Goal: Transaction & Acquisition: Purchase product/service

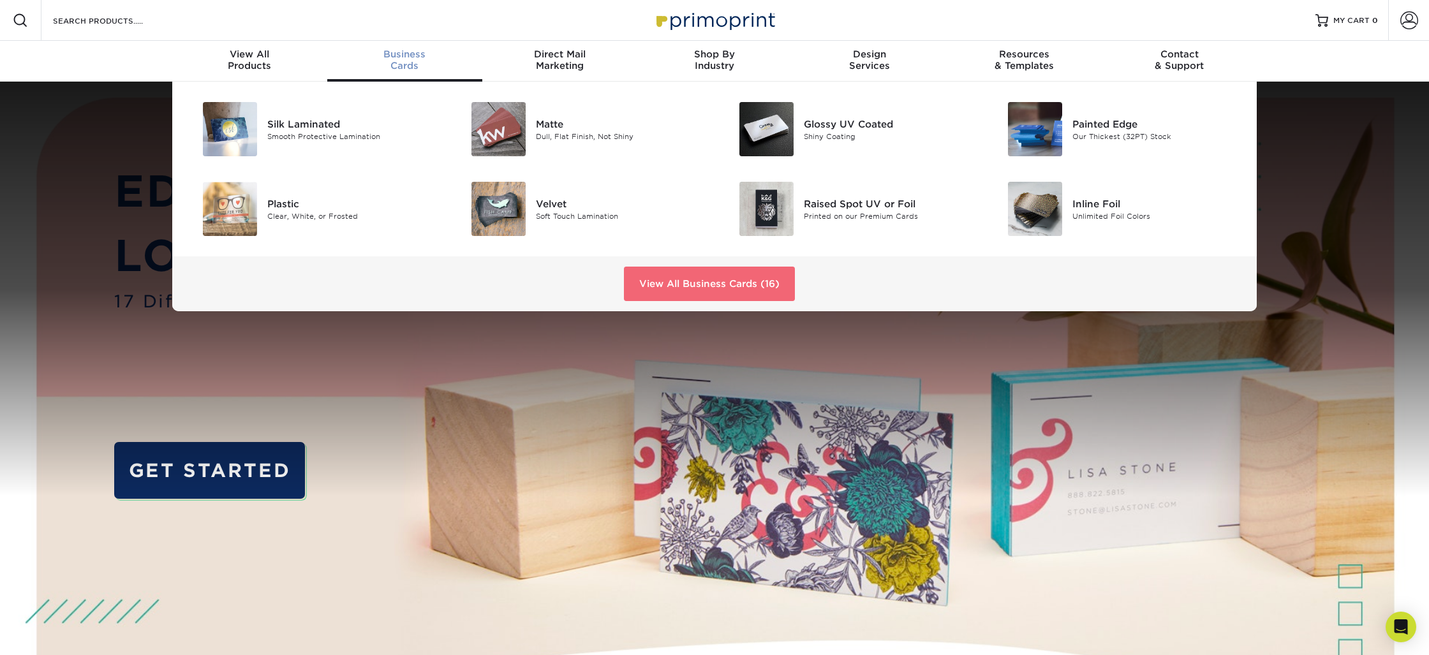
click at [716, 291] on link "View All Business Cards (16)" at bounding box center [709, 284] width 171 height 34
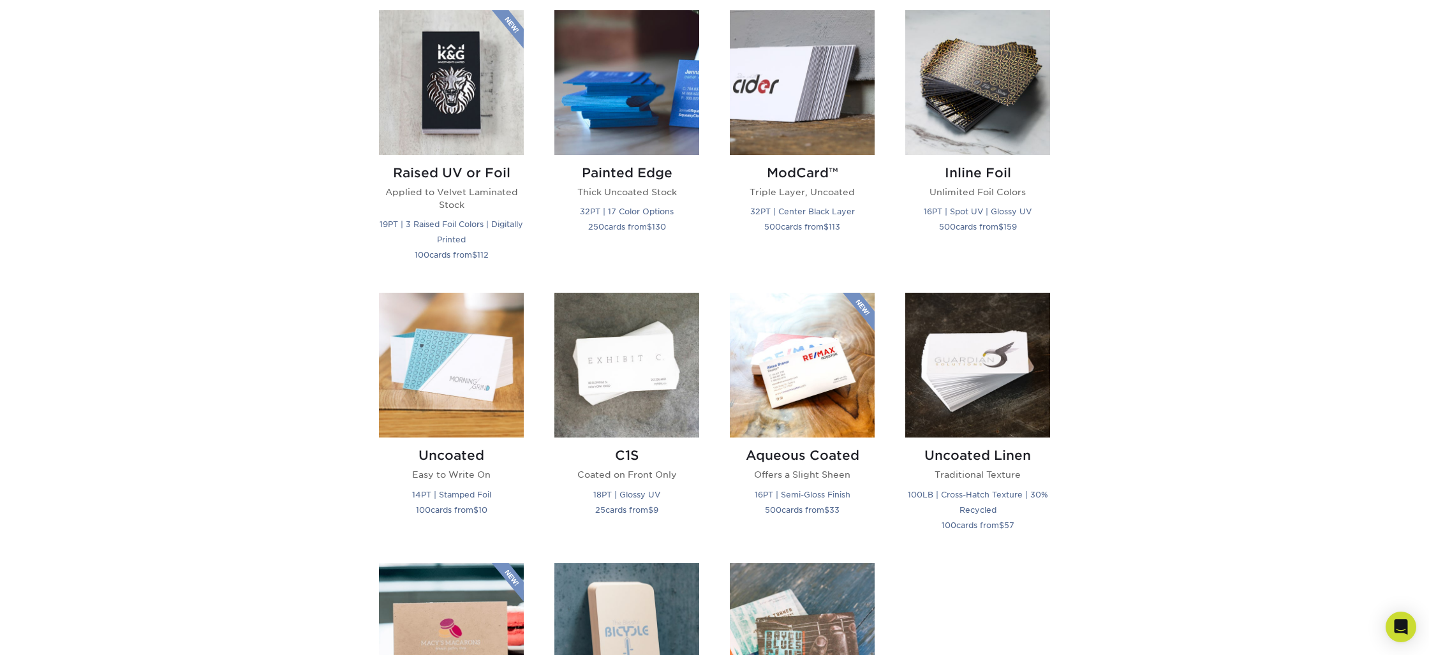
scroll to position [891, 0]
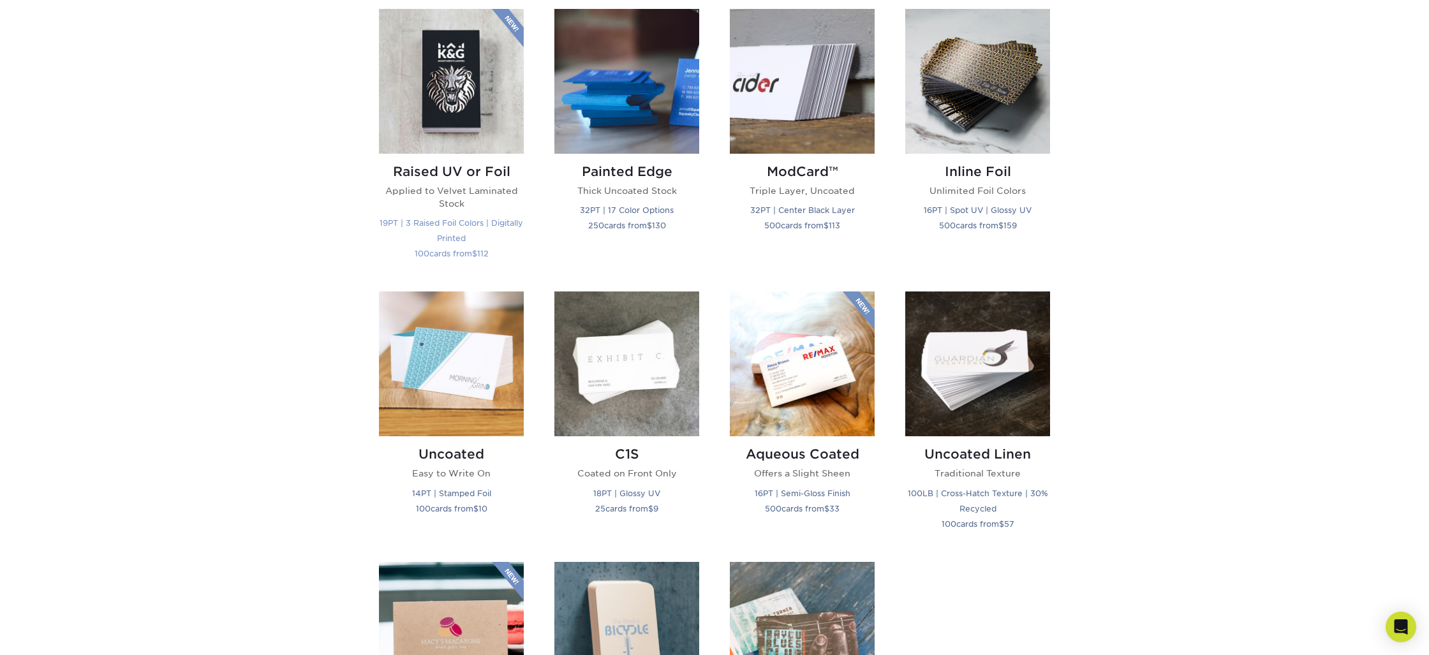
click at [445, 78] on img at bounding box center [451, 81] width 145 height 145
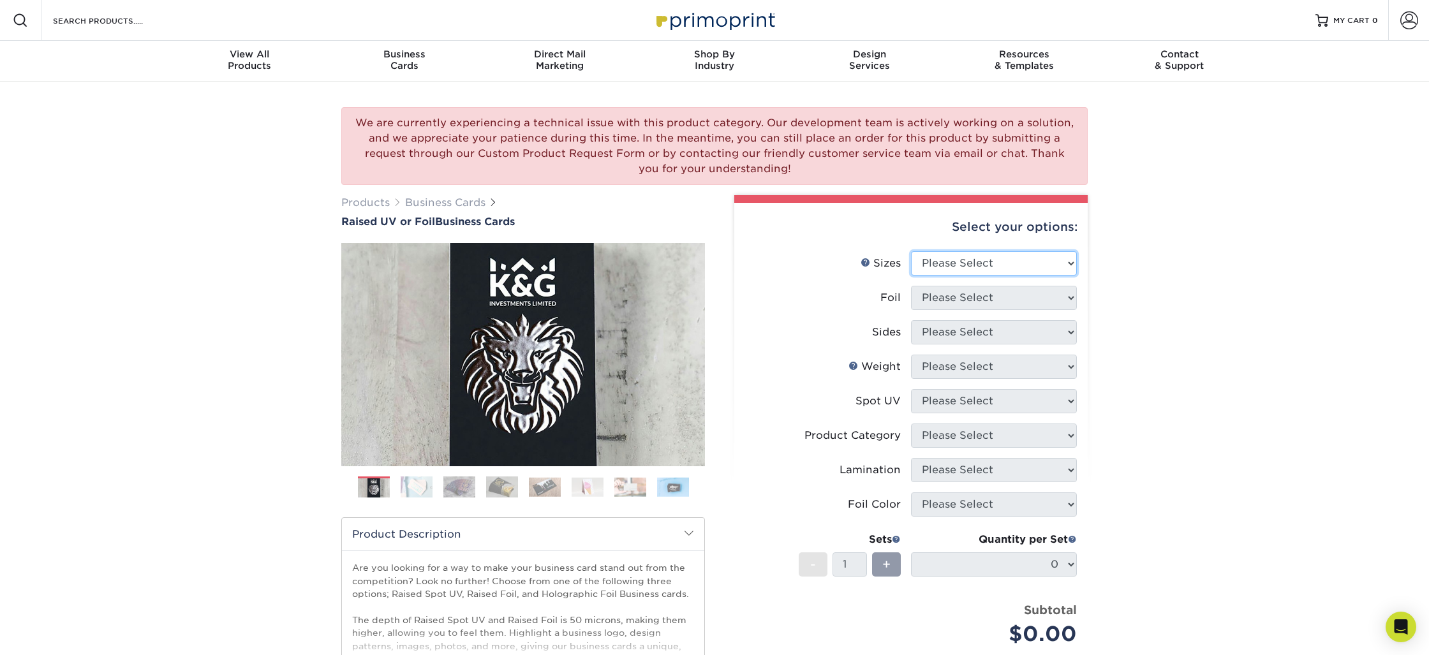
click at [984, 263] on select "Please Select 2" x 3.5" - Standard" at bounding box center [994, 263] width 166 height 24
select select "2.00x3.50"
click at [911, 251] on select "Please Select 2" x 3.5" - Standard" at bounding box center [994, 263] width 166 height 24
click at [984, 297] on select "Please Select No Yes" at bounding box center [994, 298] width 166 height 24
select select "1"
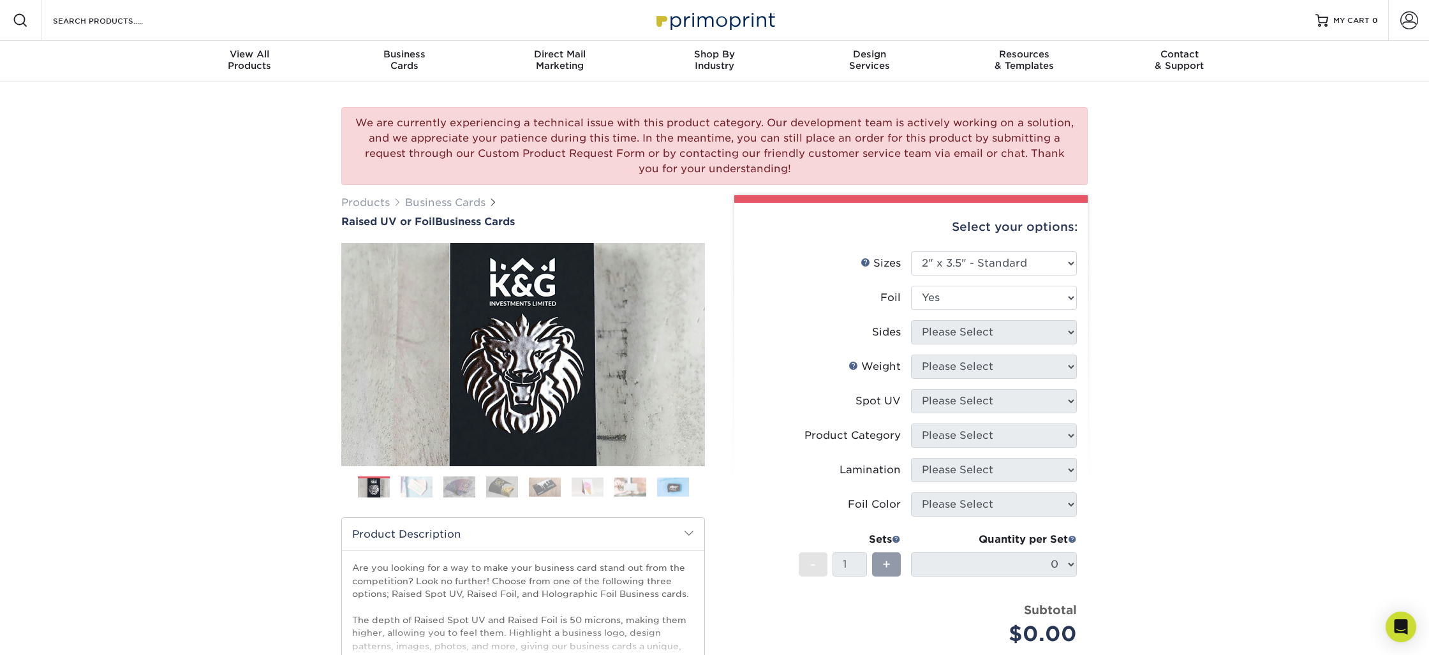
click at [911, 286] on select "Please Select No Yes" at bounding box center [994, 298] width 166 height 24
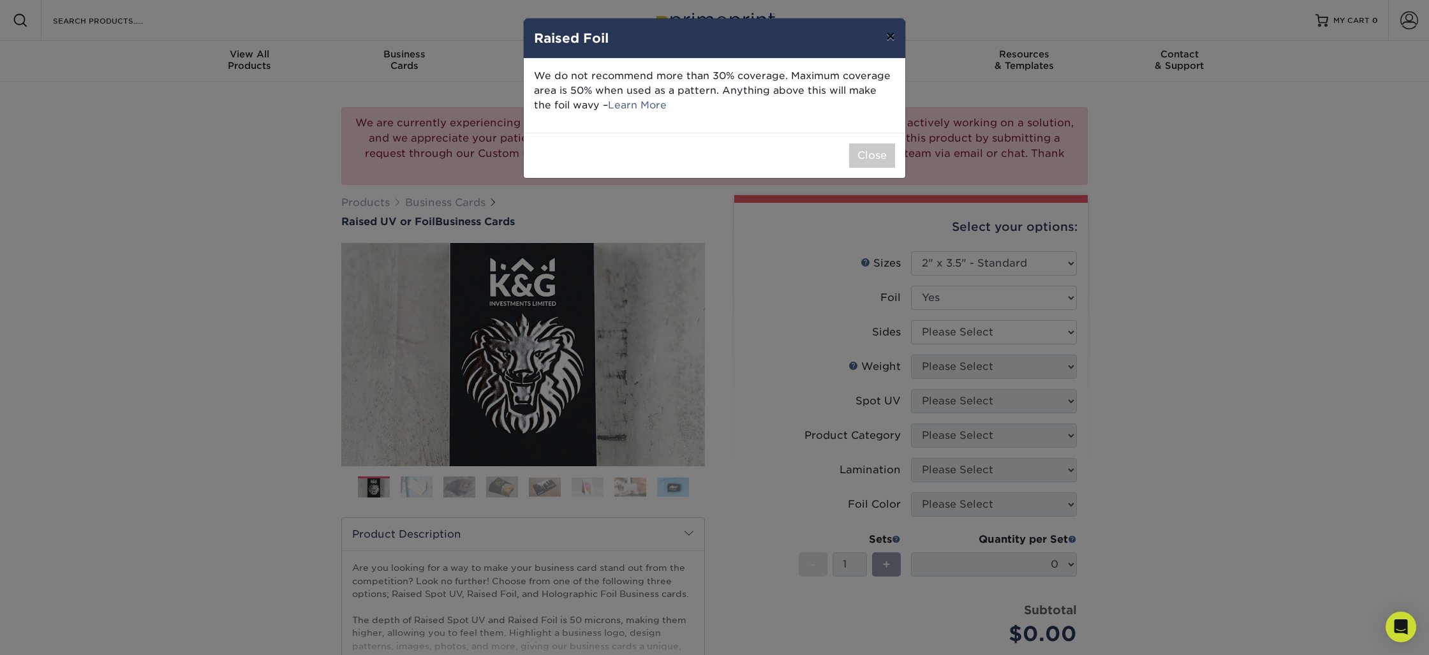
click at [890, 37] on button "×" at bounding box center [890, 36] width 29 height 36
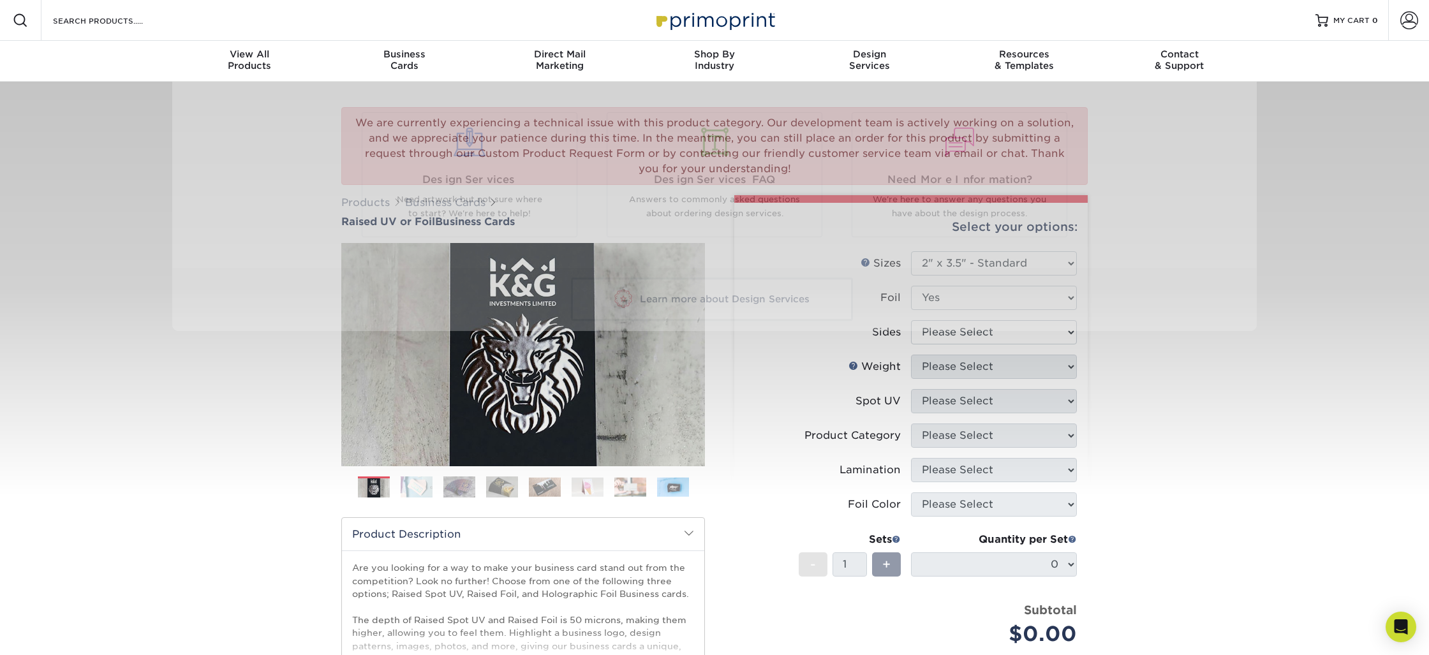
click at [1319, 336] on div "Resources Menu Search Products Account SIGN IN CREATE AN ACCOUNT forgot passwor…" at bounding box center [714, 612] width 1429 height 1224
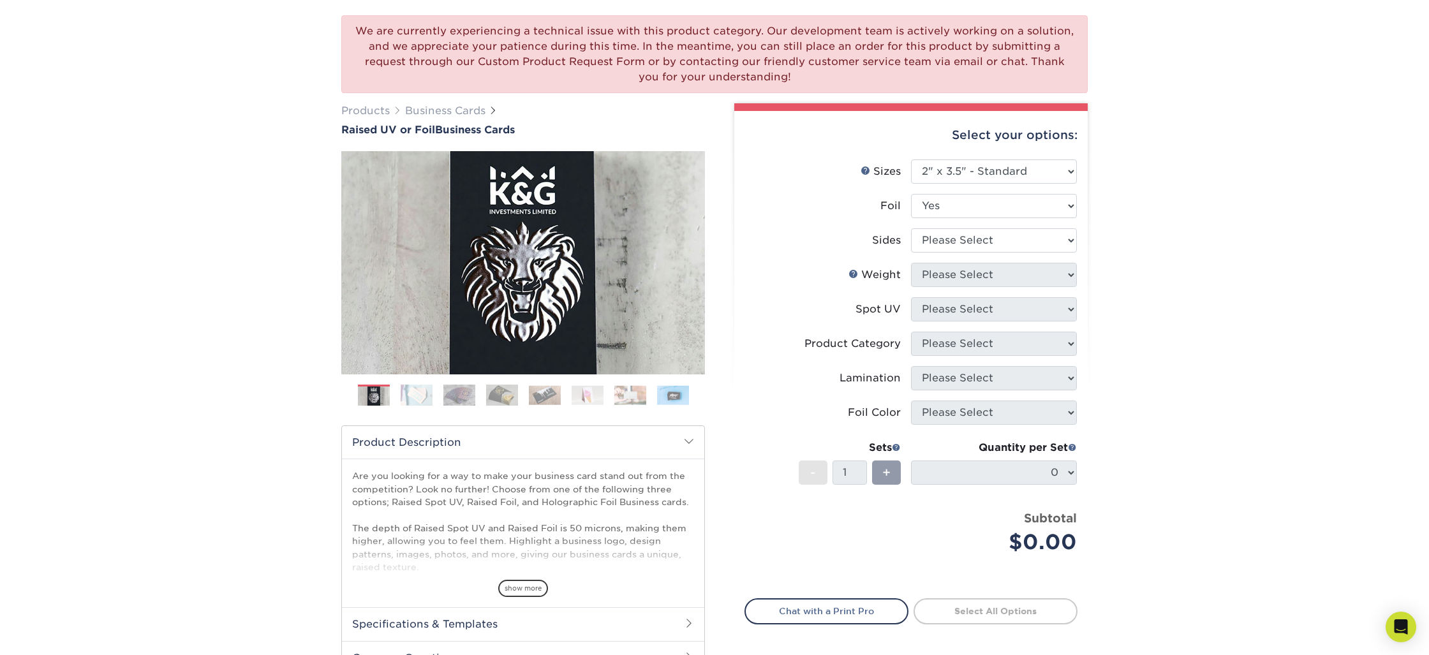
scroll to position [91, 0]
click at [693, 263] on link "Next" at bounding box center [686, 264] width 26 height 26
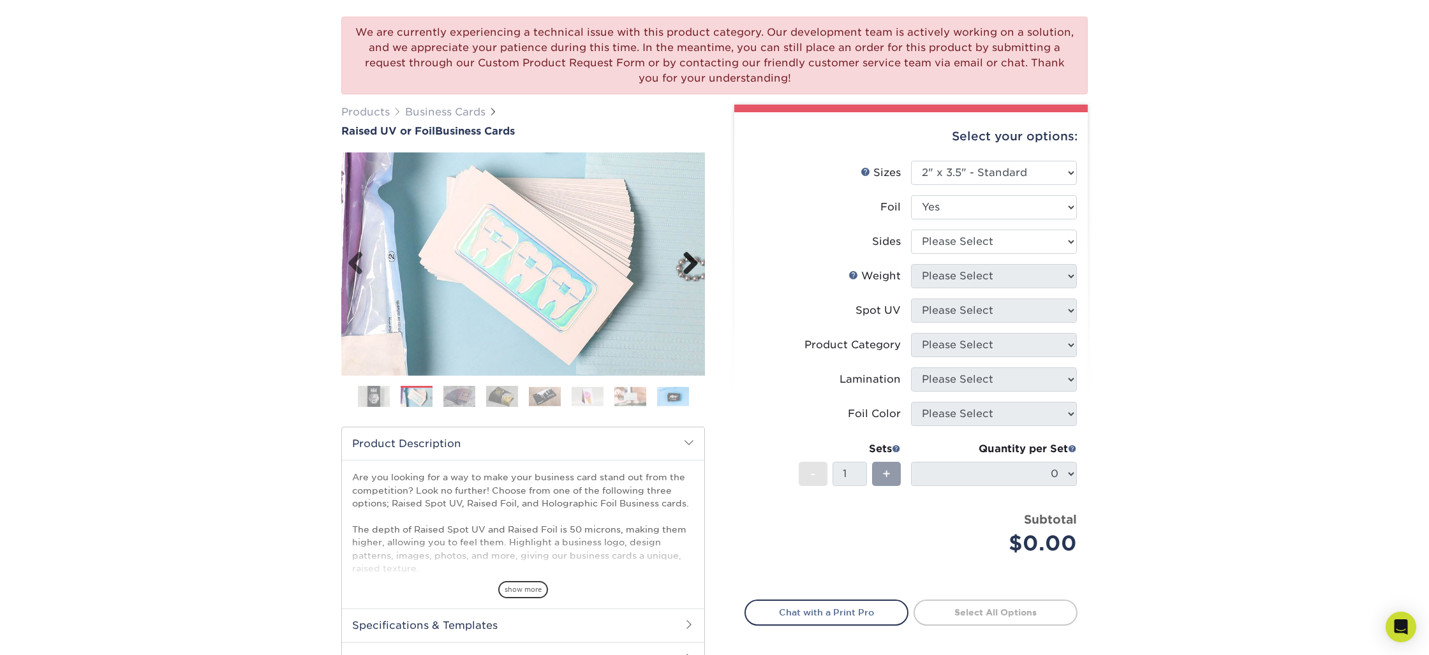
click at [687, 266] on link "Next" at bounding box center [686, 264] width 26 height 26
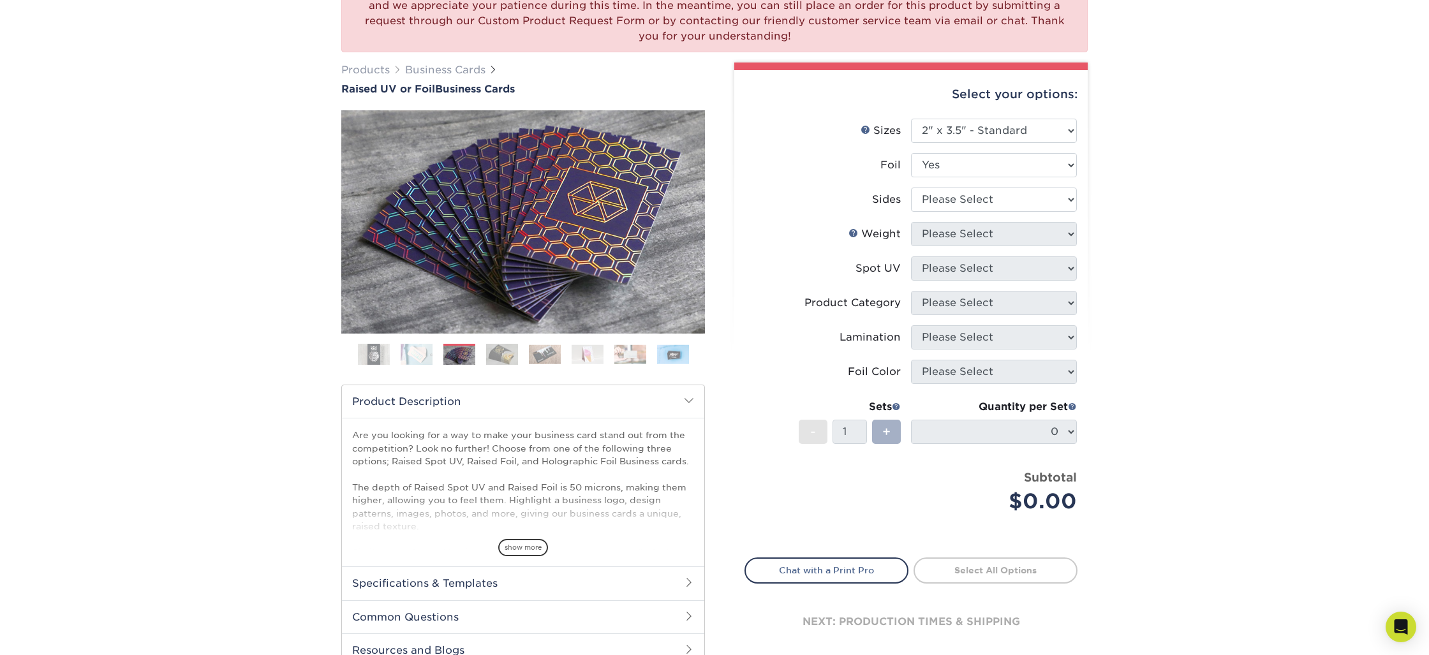
scroll to position [135, 0]
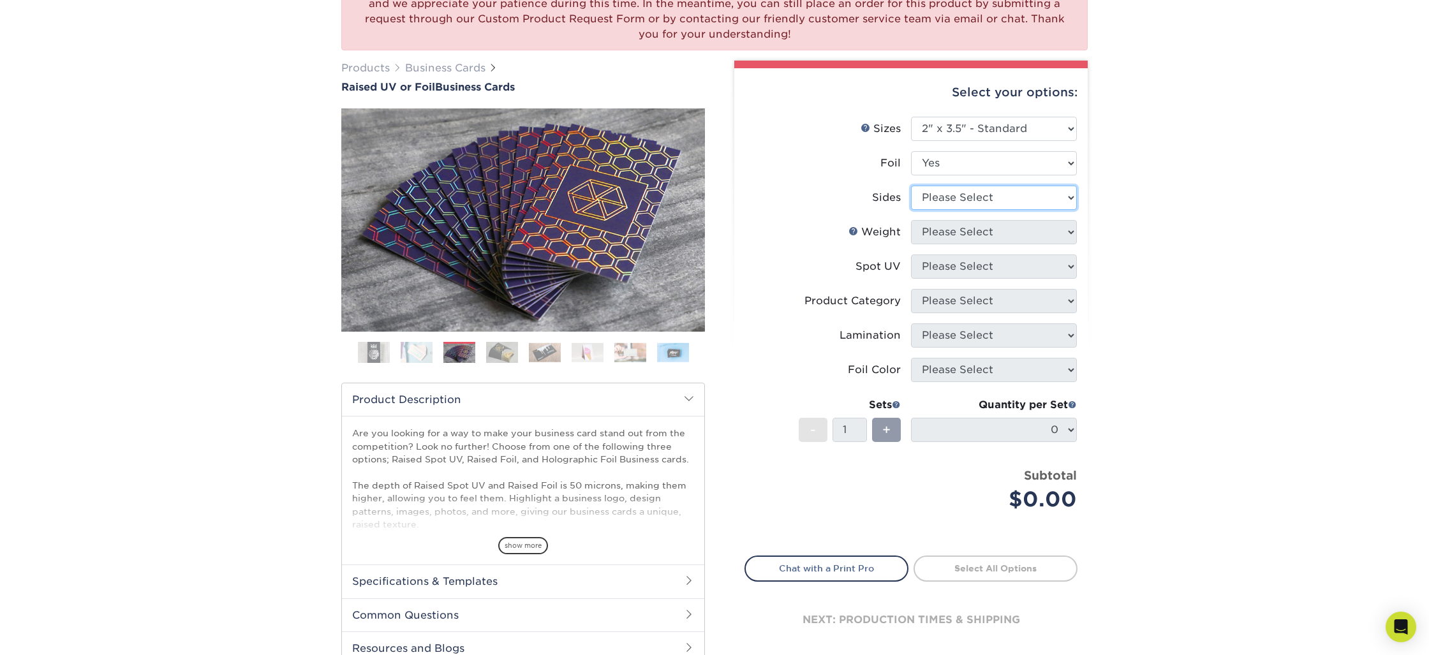
click at [956, 198] on select "Please Select Print Both Sides - Foil Both Sides Print Both Sides - Foil Front …" at bounding box center [994, 198] width 166 height 24
select select "a75ac2f1-9911-48d6-841d-245b5ac08f27"
click at [911, 186] on select "Please Select Print Both Sides - Foil Both Sides Print Both Sides - Foil Front …" at bounding box center [994, 198] width 166 height 24
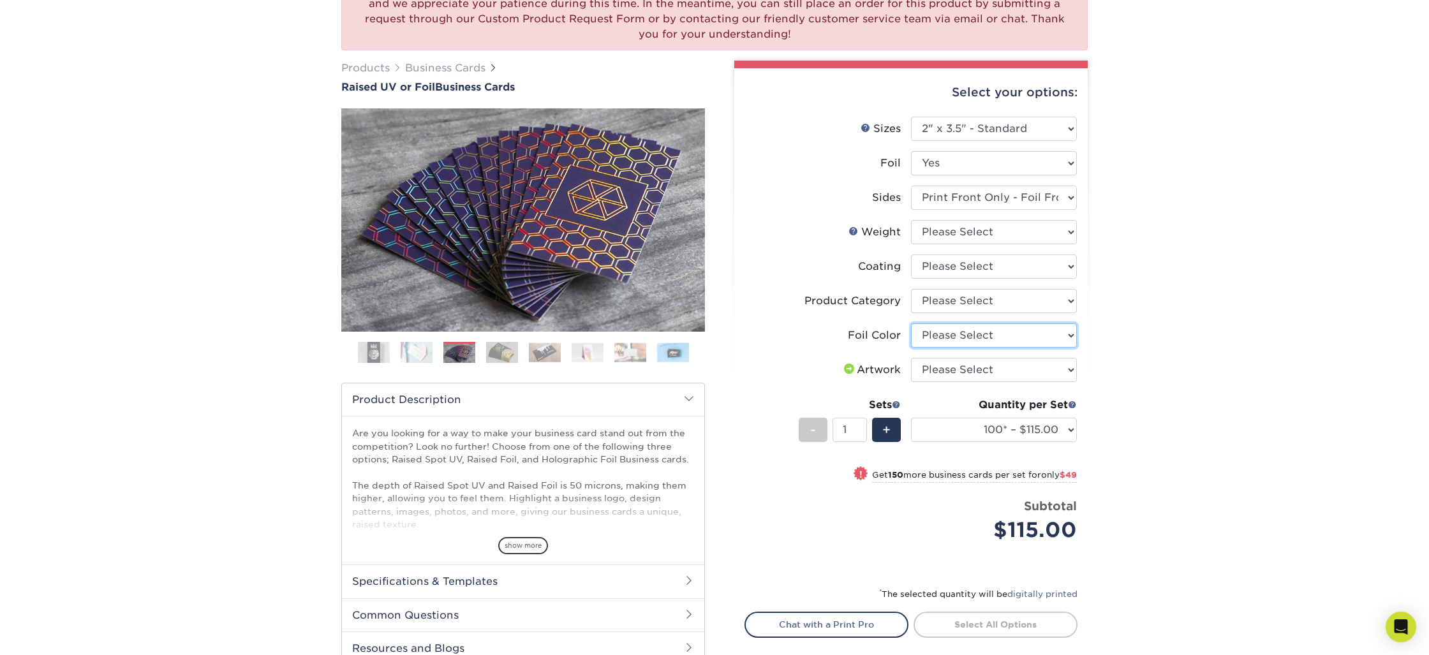
click at [982, 338] on select "Please Select Silver Foil Gold Foil Holographic Foil" at bounding box center [994, 335] width 166 height 24
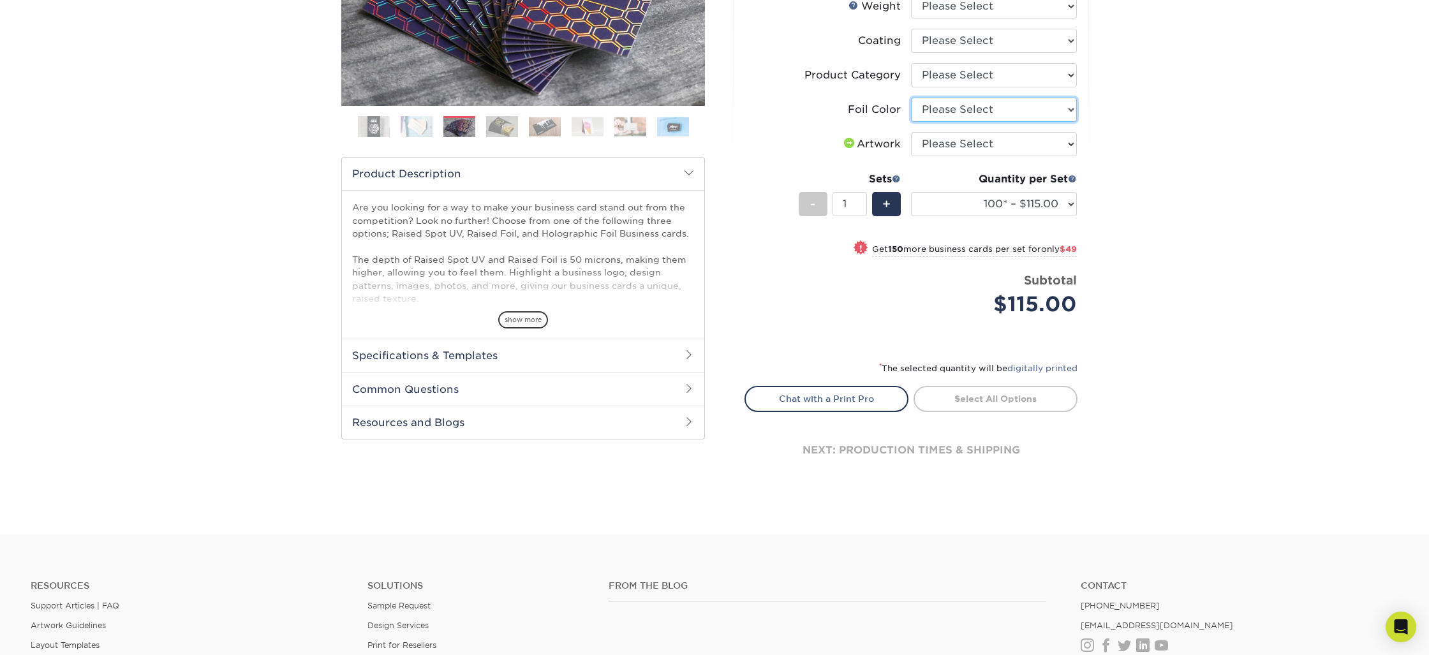
scroll to position [0, 0]
